Goal: Find specific page/section: Find specific page/section

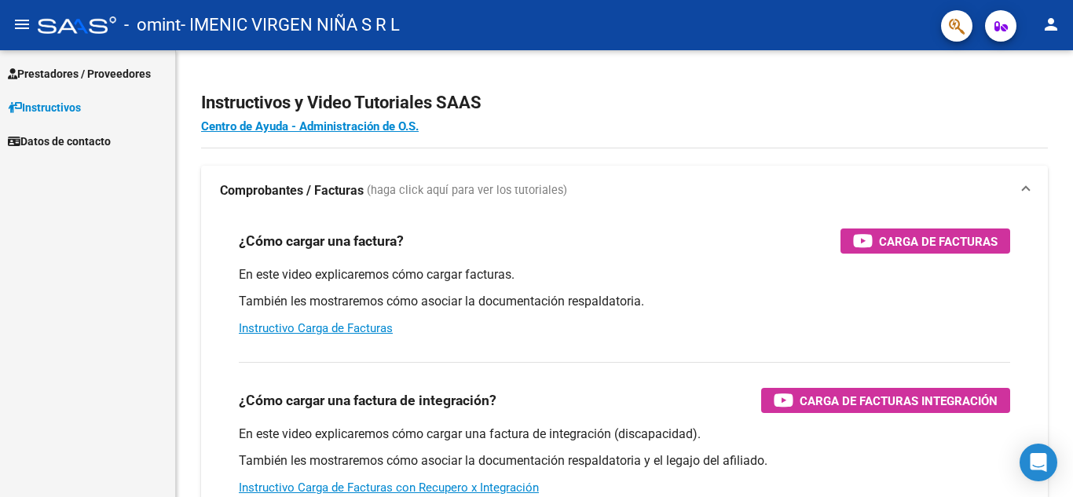
click at [53, 68] on span "Prestadores / Proveedores" at bounding box center [79, 73] width 143 height 17
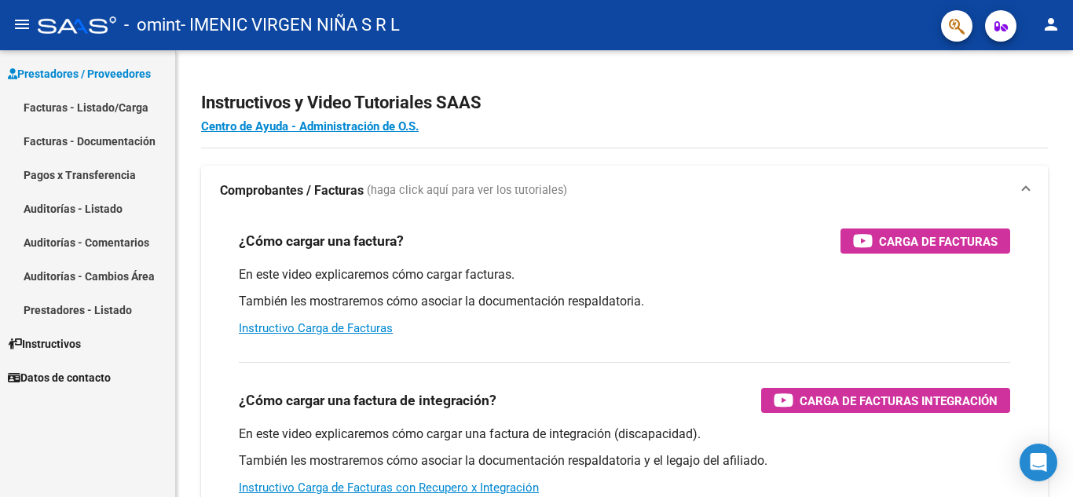
click at [76, 104] on link "Facturas - Listado/Carga" at bounding box center [87, 107] width 175 height 34
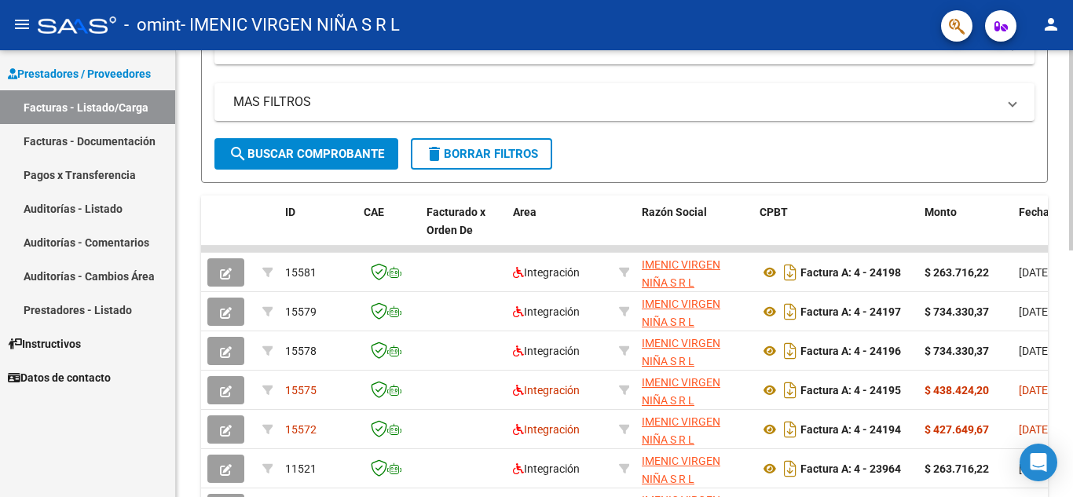
scroll to position [371, 0]
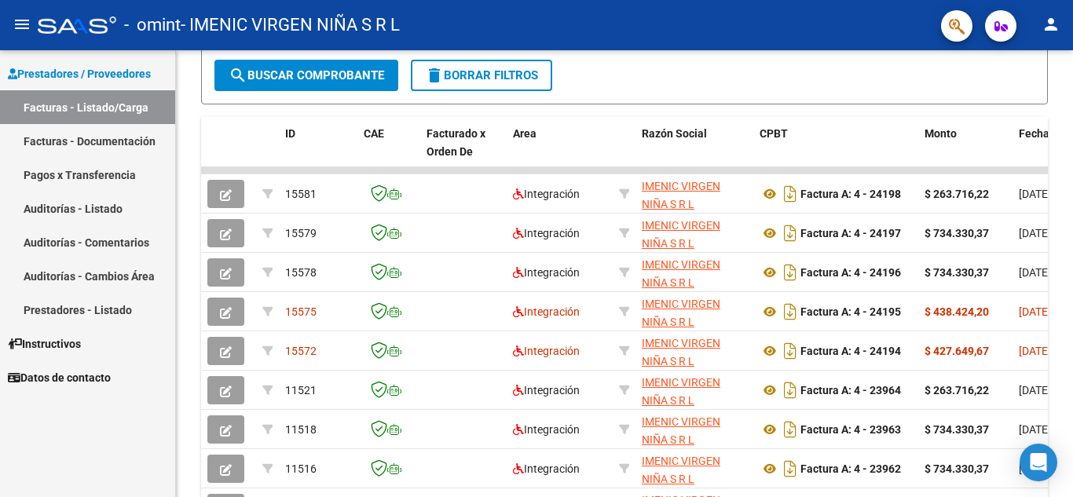
drag, startPoint x: 236, startPoint y: 494, endPoint x: 316, endPoint y: 509, distance: 80.7
click at [316, 496] on html "menu - omint - IMENIC VIRGEN NIÑA S R L person Prestadores / Proveedores Factur…" at bounding box center [536, 248] width 1073 height 497
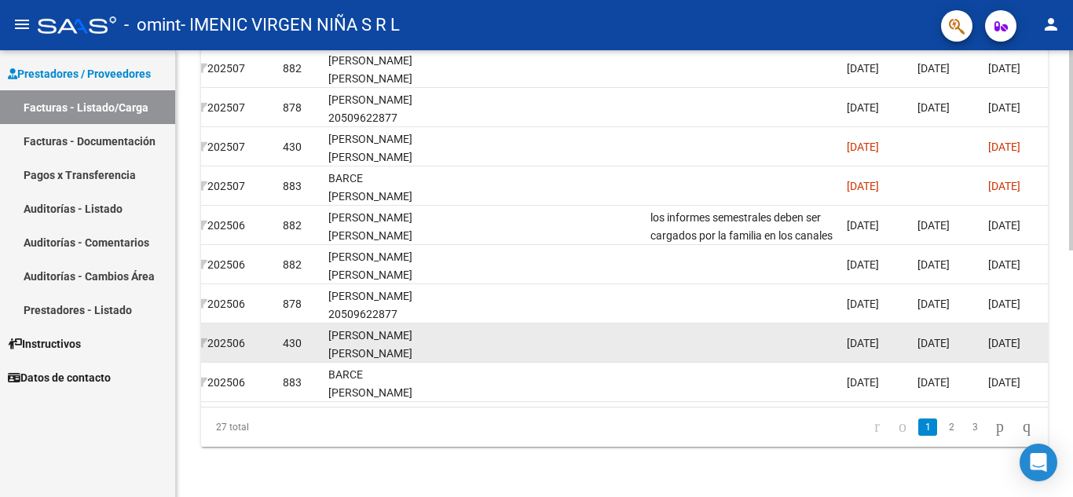
scroll to position [313, 0]
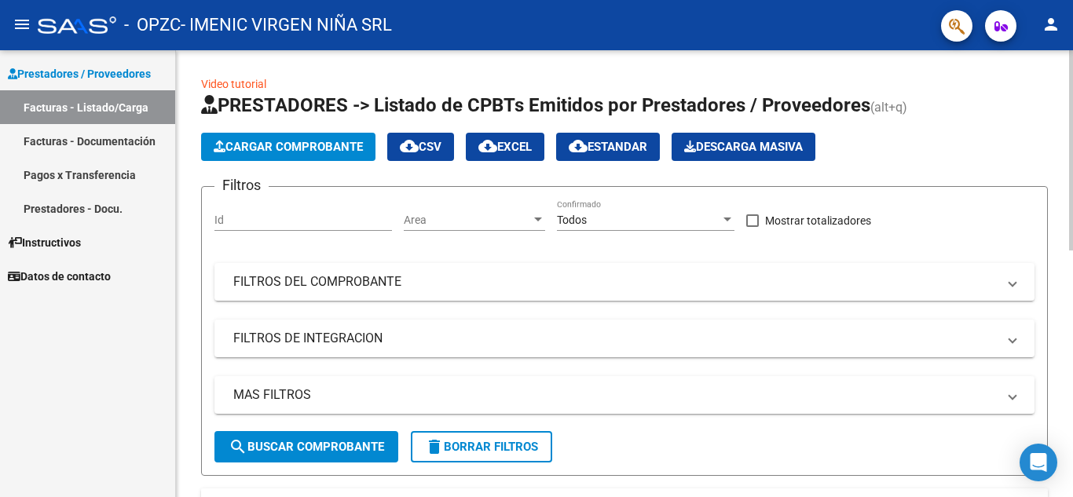
scroll to position [314, 0]
